Goal: Navigation & Orientation: Find specific page/section

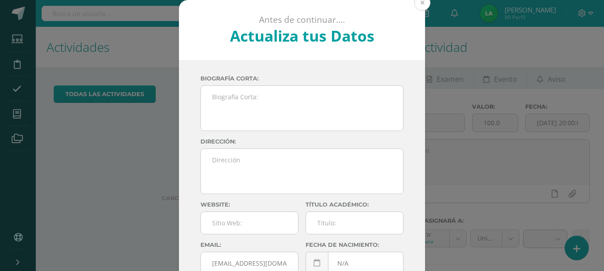
click at [421, 4] on button at bounding box center [422, 3] width 16 height 16
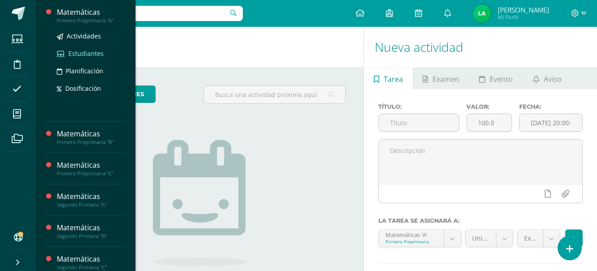
click at [89, 54] on span "Estudiantes" at bounding box center [85, 53] width 35 height 8
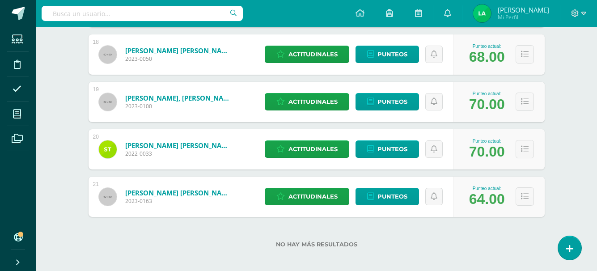
scroll to position [971, 0]
